Goal: Find specific page/section: Find specific page/section

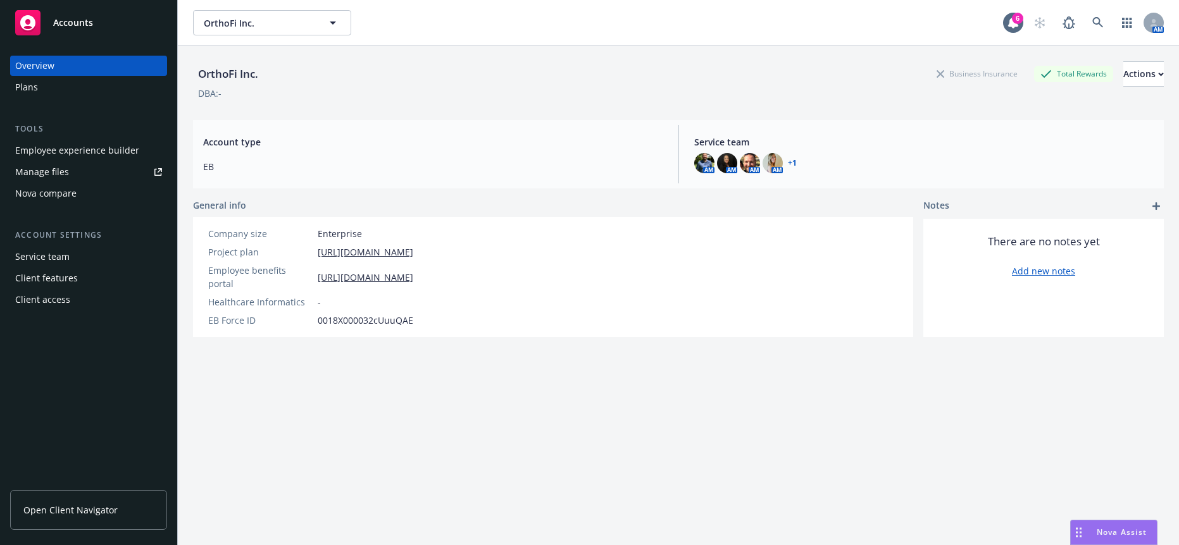
click at [241, 26] on span "OrthoFi Inc." at bounding box center [258, 22] width 109 height 13
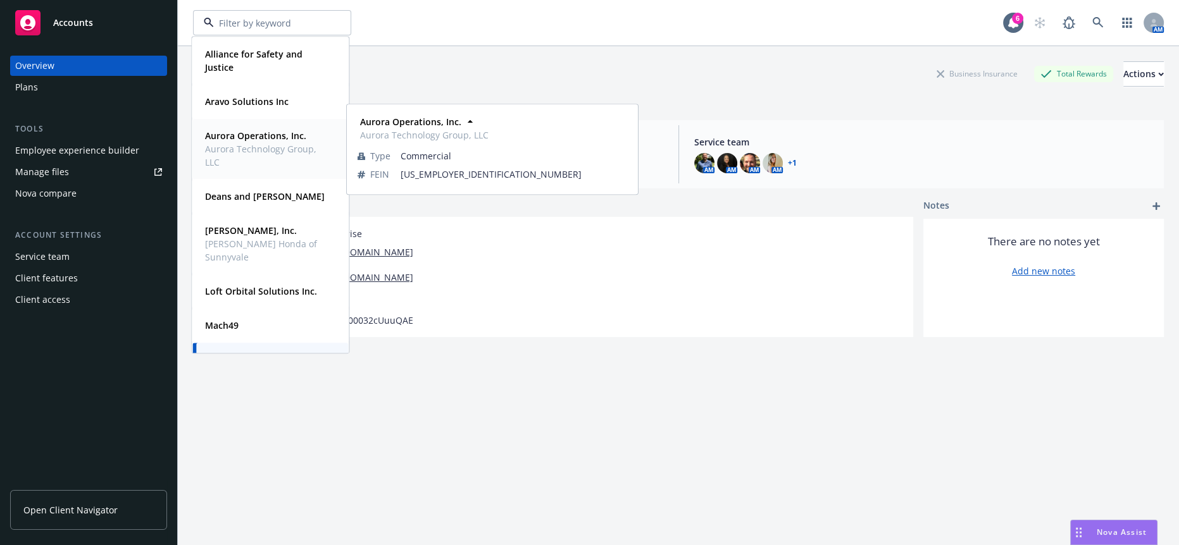
click at [246, 168] on span "Aurora Technology Group, LLC" at bounding box center [269, 155] width 128 height 27
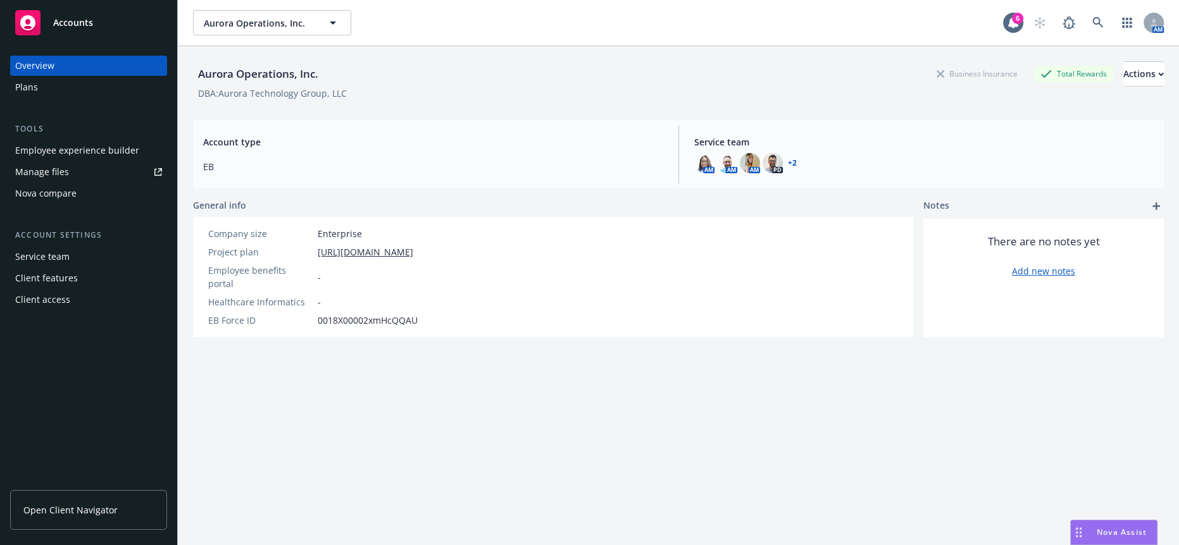
click at [62, 82] on div "Plans" at bounding box center [88, 87] width 147 height 20
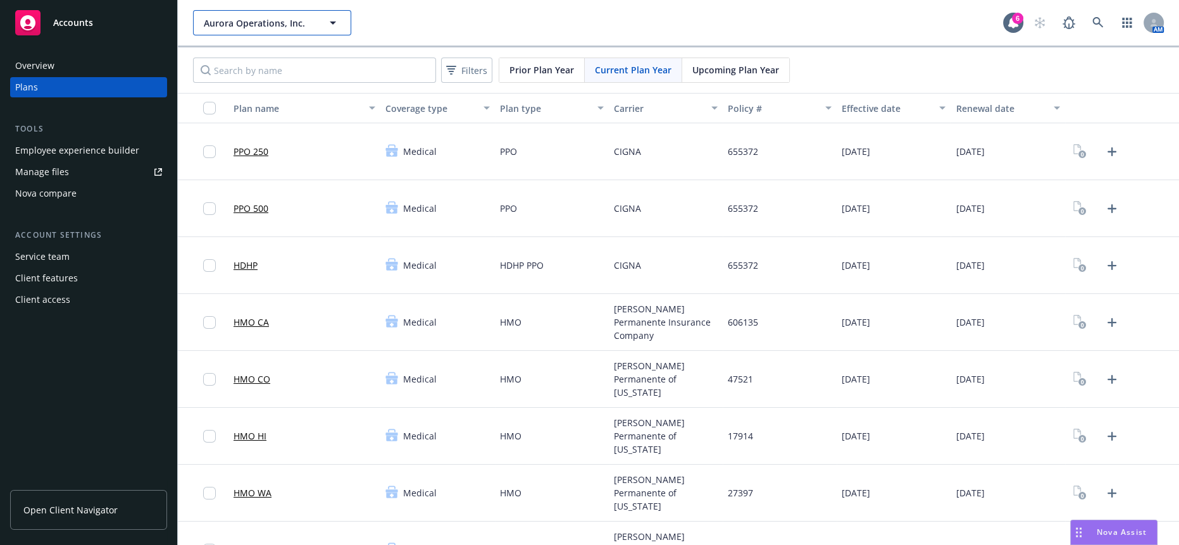
click at [290, 18] on span "Aurora Operations, Inc." at bounding box center [258, 22] width 109 height 13
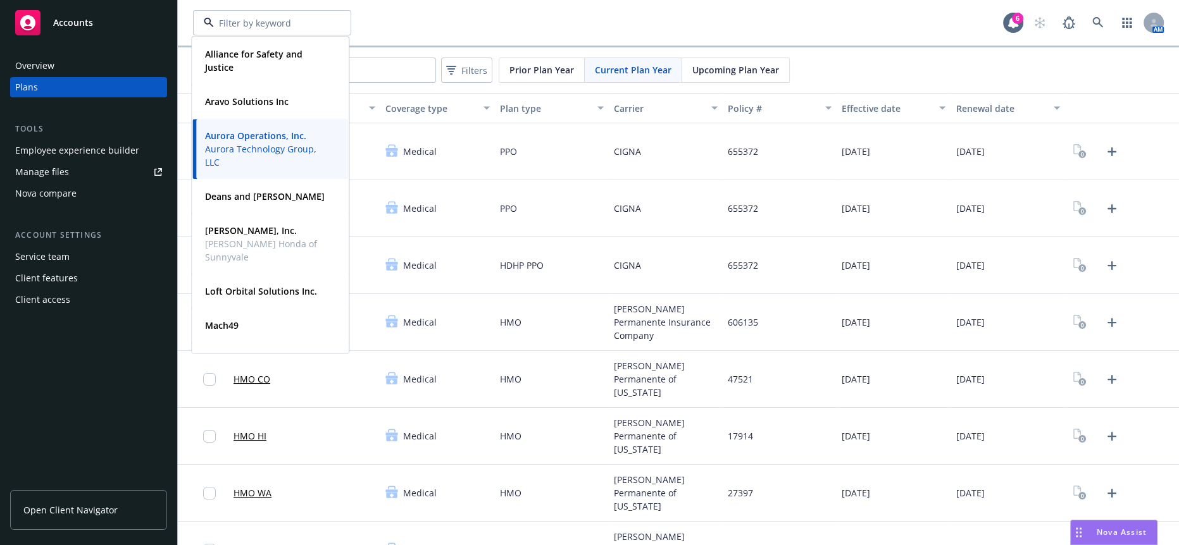
click at [473, 30] on div "Alliance for Safety and Justice Type Commercial FEIN [US_EMPLOYER_IDENTIFICATIO…" at bounding box center [598, 22] width 810 height 25
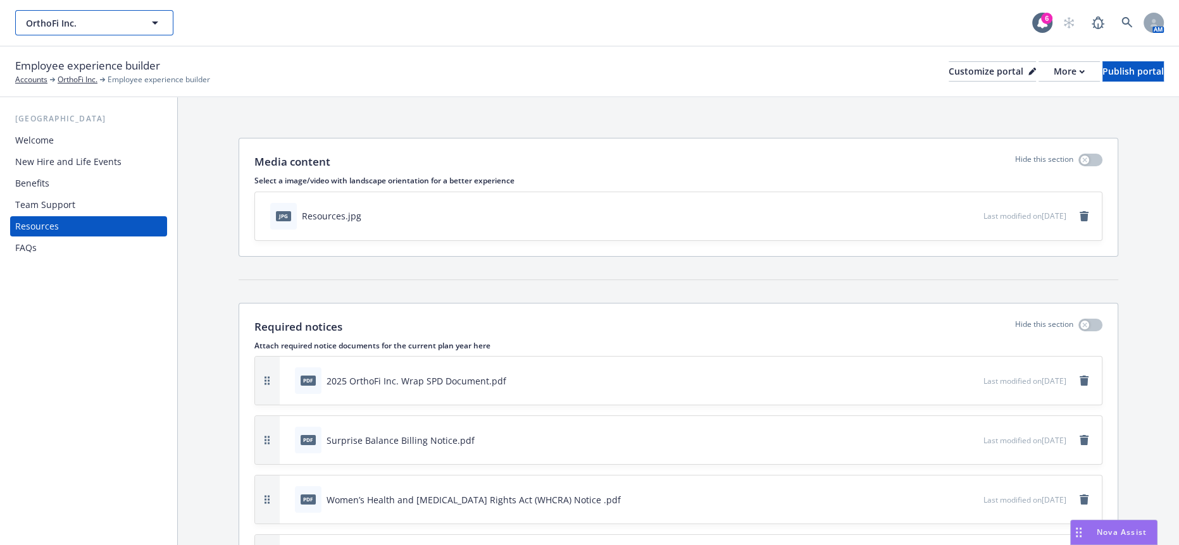
click at [112, 16] on span "OrthoFi Inc." at bounding box center [80, 22] width 109 height 13
